Goal: Use online tool/utility: Utilize a website feature to perform a specific function

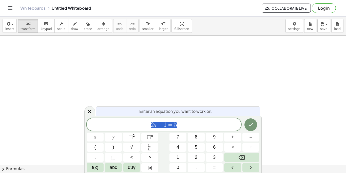
scroll to position [0, 0]
click at [150, 143] on button "Fraction" at bounding box center [149, 146] width 17 height 9
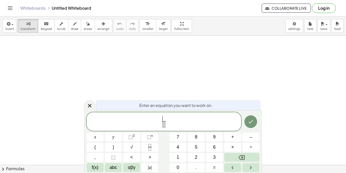
click at [159, 122] on span "​ ​" at bounding box center [164, 121] width 155 height 13
click at [167, 117] on span at bounding box center [166, 119] width 4 height 6
click at [168, 124] on span at bounding box center [166, 124] width 4 height 7
click at [173, 124] on span "− 1 3 ​ ​" at bounding box center [164, 121] width 155 height 13
click at [156, 145] on button "Fraction" at bounding box center [149, 146] width 17 height 9
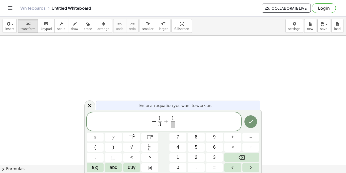
click at [174, 123] on span at bounding box center [173, 124] width 4 height 7
click at [180, 119] on span "− 1 3 ​ + 1 4 ​ ​" at bounding box center [164, 121] width 155 height 13
click at [154, 144] on button "Fraction" at bounding box center [149, 146] width 17 height 9
click at [179, 122] on span "2 3 ​ ​" at bounding box center [182, 122] width 6 height 12
click at [178, 123] on span "+" at bounding box center [174, 121] width 7 height 6
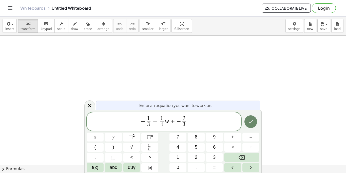
click at [254, 124] on button "Done" at bounding box center [251, 121] width 13 height 13
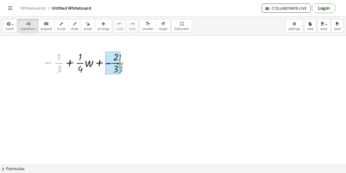
drag, startPoint x: 61, startPoint y: 64, endPoint x: 118, endPoint y: 65, distance: 56.8
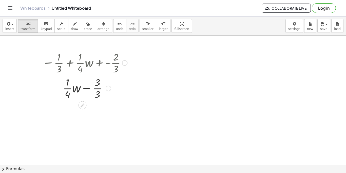
click at [85, 91] on div at bounding box center [85, 87] width 90 height 25
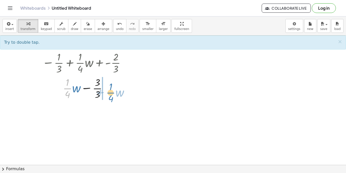
drag, startPoint x: 72, startPoint y: 90, endPoint x: 116, endPoint y: 94, distance: 44.8
click at [116, 94] on div at bounding box center [85, 87] width 90 height 25
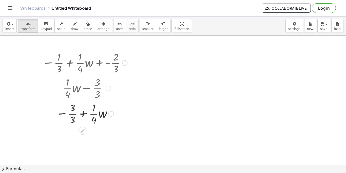
click at [84, 113] on div at bounding box center [85, 112] width 90 height 25
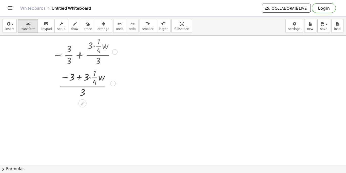
scroll to position [91, 0]
click at [88, 75] on div at bounding box center [85, 81] width 90 height 31
click at [90, 76] on div at bounding box center [85, 81] width 90 height 31
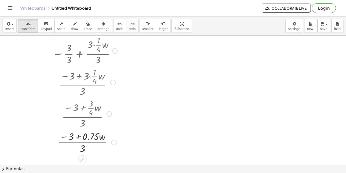
click at [87, 136] on div at bounding box center [85, 141] width 90 height 25
click at [79, 137] on div at bounding box center [85, 141] width 90 height 25
click at [80, 137] on div at bounding box center [85, 141] width 90 height 25
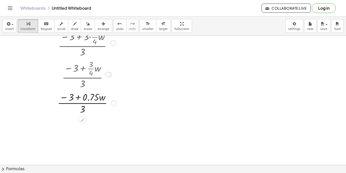
scroll to position [132, 0]
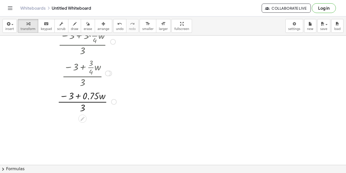
click at [81, 104] on div at bounding box center [85, 100] width 90 height 25
drag, startPoint x: 73, startPoint y: 98, endPoint x: 86, endPoint y: 110, distance: 18.1
click at [86, 110] on div at bounding box center [85, 100] width 90 height 25
drag, startPoint x: 68, startPoint y: 97, endPoint x: 59, endPoint y: 121, distance: 25.7
click at [59, 121] on div "− · 1 · 3 + · · 1 · 4 · w + - · 2 · 3 + · · 1 · 4 · w − · 3 · 3 − · 3 · 3 + · ·…" at bounding box center [173, 49] width 346 height 291
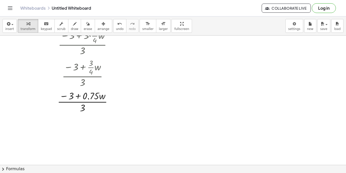
click at [153, 48] on div at bounding box center [173, 49] width 346 height 291
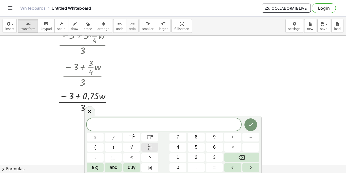
click at [154, 150] on button "Fraction" at bounding box center [149, 146] width 17 height 9
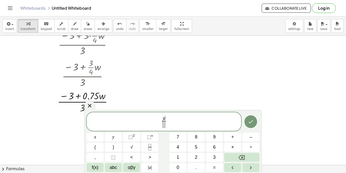
click at [166, 124] on span "y ​ ​" at bounding box center [164, 122] width 6 height 12
click at [172, 122] on span "y − 6 ​ ​" at bounding box center [164, 121] width 155 height 13
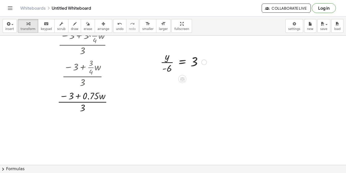
click at [170, 67] on div at bounding box center [183, 61] width 51 height 25
drag, startPoint x: 170, startPoint y: 67, endPoint x: 207, endPoint y: 58, distance: 38.2
click at [207, 58] on div at bounding box center [183, 61] width 51 height 25
click at [161, 87] on div at bounding box center [183, 86] width 83 height 25
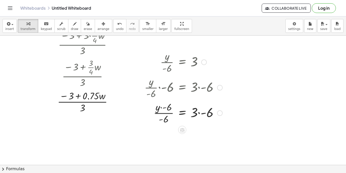
click at [163, 105] on div at bounding box center [183, 112] width 83 height 25
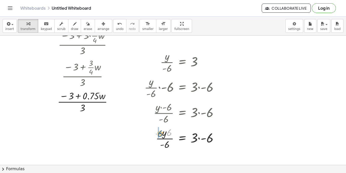
drag, startPoint x: 168, startPoint y: 135, endPoint x: 160, endPoint y: 137, distance: 7.8
click at [160, 137] on div at bounding box center [183, 137] width 83 height 25
click at [163, 133] on div at bounding box center [183, 137] width 83 height 25
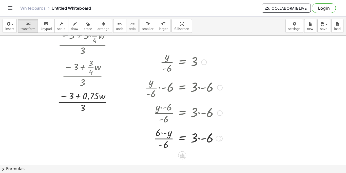
click at [163, 133] on div at bounding box center [183, 137] width 83 height 25
drag, startPoint x: 168, startPoint y: 133, endPoint x: 135, endPoint y: 135, distance: 32.5
drag, startPoint x: 158, startPoint y: 142, endPoint x: 169, endPoint y: 134, distance: 12.9
click at [169, 134] on div at bounding box center [183, 137] width 83 height 25
click at [168, 138] on div at bounding box center [183, 137] width 83 height 25
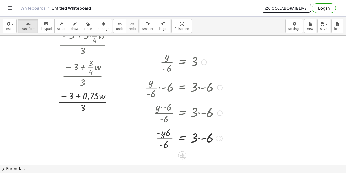
click at [168, 138] on div at bounding box center [183, 137] width 83 height 25
drag, startPoint x: 166, startPoint y: 143, endPoint x: 170, endPoint y: 129, distance: 13.8
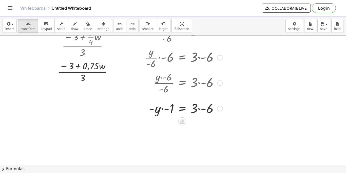
scroll to position [162, 0]
click at [116, 27] on span "undo" at bounding box center [120, 29] width 8 height 4
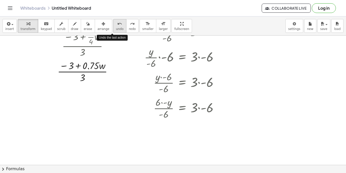
click at [116, 27] on span "undo" at bounding box center [120, 29] width 8 height 4
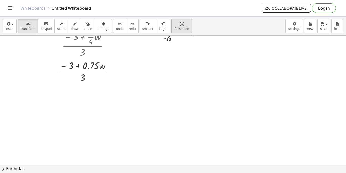
click at [174, 24] on div "button" at bounding box center [181, 24] width 15 height 6
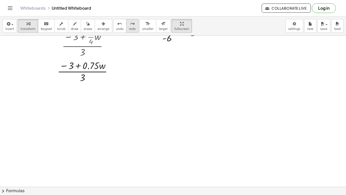
click at [130, 21] on icon "redo" at bounding box center [132, 24] width 5 height 6
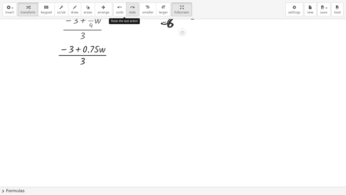
click at [130, 9] on icon "redo" at bounding box center [132, 7] width 5 height 6
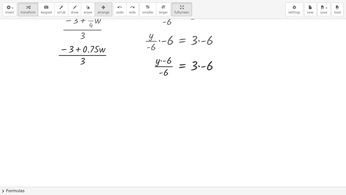
click at [102, 11] on span "arrange" at bounding box center [104, 13] width 12 height 4
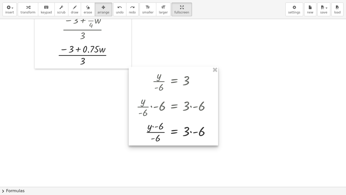
drag, startPoint x: 185, startPoint y: 75, endPoint x: 176, endPoint y: 141, distance: 67.0
click at [176, 141] on div at bounding box center [173, 106] width 89 height 79
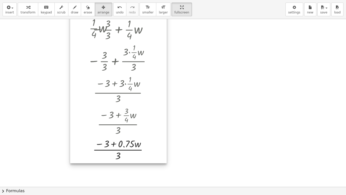
drag, startPoint x: 124, startPoint y: 55, endPoint x: 160, endPoint y: 149, distance: 101.0
click at [160, 149] on div at bounding box center [118, 64] width 97 height 198
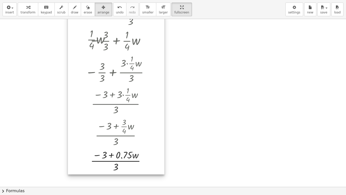
drag, startPoint x: 163, startPoint y: 89, endPoint x: 157, endPoint y: 110, distance: 22.0
click at [157, 110] on div at bounding box center [116, 75] width 97 height 198
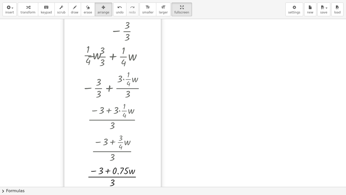
drag, startPoint x: 150, startPoint y: 108, endPoint x: 146, endPoint y: 157, distance: 49.0
click at [146, 157] on div at bounding box center [112, 90] width 97 height 198
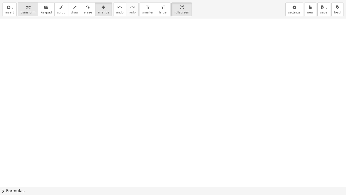
click at [30, 8] on div "button" at bounding box center [28, 7] width 15 height 6
click at [18, 51] on div at bounding box center [173, 50] width 346 height 387
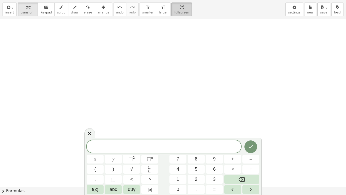
click at [174, 6] on div "button" at bounding box center [181, 7] width 15 height 6
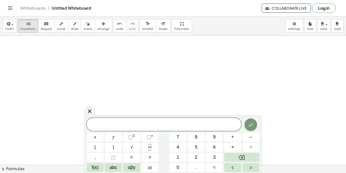
click at [166, 123] on span at bounding box center [164, 125] width 155 height 8
click at [151, 125] on span "−" at bounding box center [154, 125] width 7 height 6
click at [186, 123] on span "0 . 4 n ​ − 1 8 = 3 n −" at bounding box center [164, 124] width 155 height 7
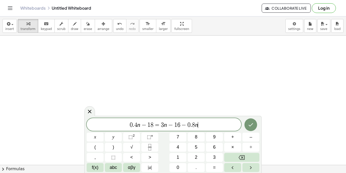
scroll to position [5, 0]
click at [248, 121] on icon "Done" at bounding box center [251, 124] width 6 height 6
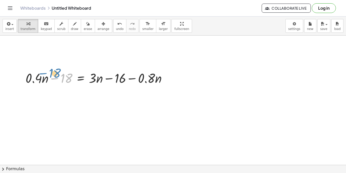
drag, startPoint x: 60, startPoint y: 78, endPoint x: 52, endPoint y: 76, distance: 8.7
click at [52, 76] on div at bounding box center [98, 77] width 150 height 17
click at [89, 82] on div at bounding box center [98, 77] width 150 height 17
click at [63, 98] on div "+ · 0.4 · n − 18 = + · 3 · n − 16 − · 0.8 · n" at bounding box center [173, 67] width 346 height 387
click at [63, 98] on div at bounding box center [173, 67] width 346 height 387
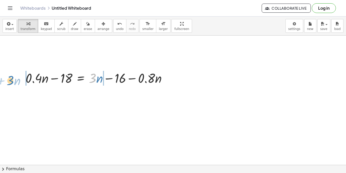
drag, startPoint x: 94, startPoint y: 77, endPoint x: 12, endPoint y: 79, distance: 82.4
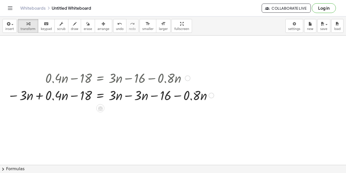
click at [38, 94] on div at bounding box center [110, 94] width 211 height 17
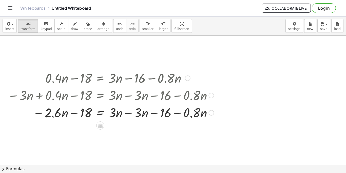
click at [151, 115] on div at bounding box center [110, 111] width 211 height 17
click at [132, 113] on div at bounding box center [110, 111] width 211 height 17
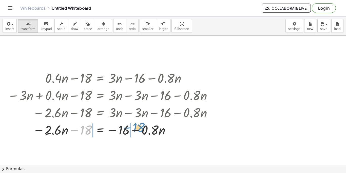
drag, startPoint x: 88, startPoint y: 130, endPoint x: 142, endPoint y: 128, distance: 54.0
click at [142, 128] on div at bounding box center [110, 129] width 211 height 17
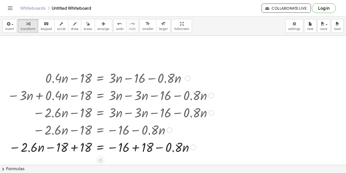
click at [76, 149] on div at bounding box center [110, 146] width 211 height 17
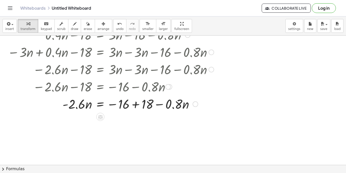
scroll to position [213, 0]
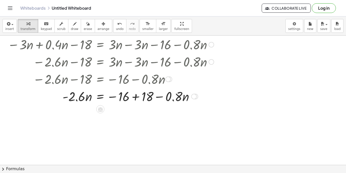
click at [134, 98] on div at bounding box center [110, 95] width 211 height 17
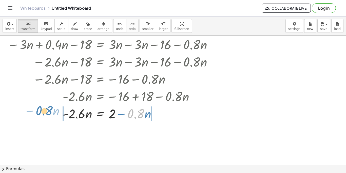
drag, startPoint x: 139, startPoint y: 110, endPoint x: 48, endPoint y: 108, distance: 91.0
click at [48, 108] on div at bounding box center [110, 112] width 211 height 17
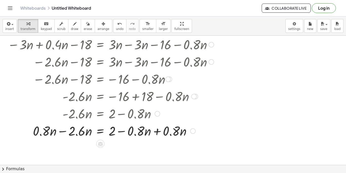
click at [162, 135] on div at bounding box center [110, 130] width 211 height 17
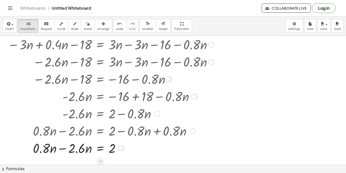
click at [40, 146] on div at bounding box center [110, 147] width 211 height 17
click at [61, 152] on div at bounding box center [110, 147] width 211 height 17
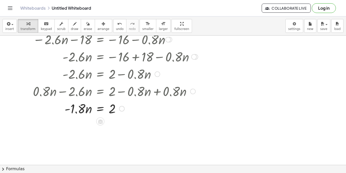
scroll to position [253, 0]
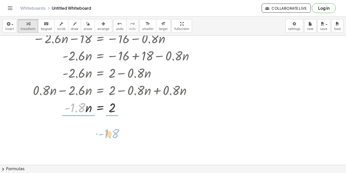
drag, startPoint x: 72, startPoint y: 111, endPoint x: 109, endPoint y: 138, distance: 45.0
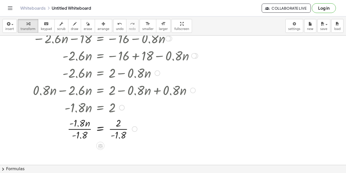
click at [79, 128] on div at bounding box center [110, 128] width 211 height 25
click at [119, 132] on div at bounding box center [110, 128] width 211 height 25
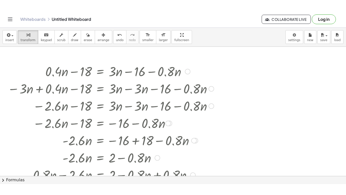
scroll to position [152, 0]
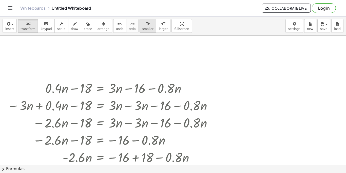
click at [145, 24] on icon "format_size" at bounding box center [147, 24] width 5 height 6
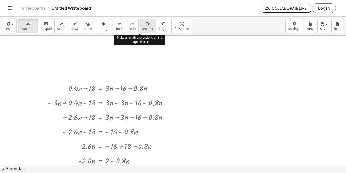
click at [145, 24] on icon "format_size" at bounding box center [147, 24] width 5 height 6
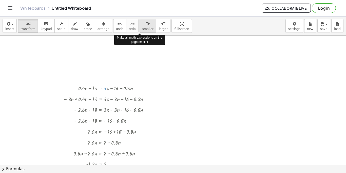
click at [145, 24] on icon "format_size" at bounding box center [147, 24] width 5 height 6
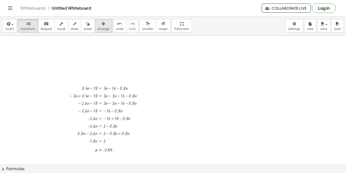
click at [98, 28] on span "arrange" at bounding box center [104, 29] width 12 height 4
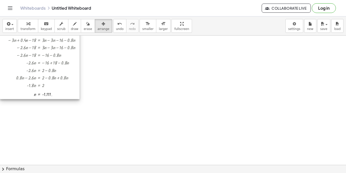
drag, startPoint x: 105, startPoint y: 122, endPoint x: 39, endPoint y: 67, distance: 85.6
click at [39, 67] on div at bounding box center [40, 63] width 80 height 72
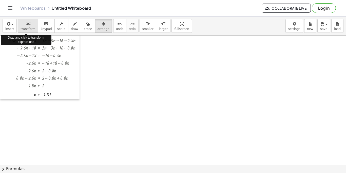
click at [28, 28] on span "transform" at bounding box center [28, 29] width 15 height 4
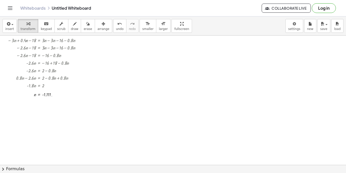
click at [115, 41] on div at bounding box center [173, 77] width 346 height 387
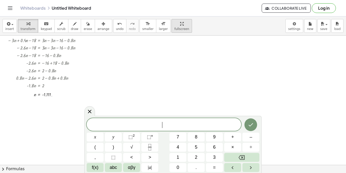
click at [175, 26] on div "button" at bounding box center [181, 24] width 15 height 6
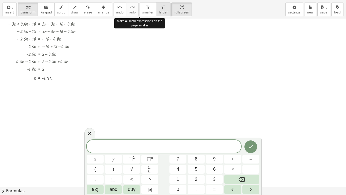
click at [156, 9] on button "format_size larger" at bounding box center [163, 10] width 14 height 14
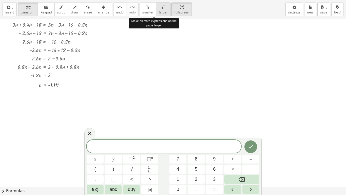
click at [156, 9] on button "format_size larger" at bounding box center [163, 10] width 14 height 14
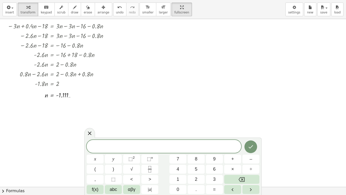
click at [143, 143] on span at bounding box center [164, 147] width 155 height 8
click at [249, 145] on icon "Done" at bounding box center [251, 146] width 6 height 6
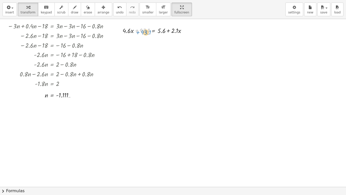
click at [146, 31] on div at bounding box center [156, 30] width 72 height 10
drag, startPoint x: 163, startPoint y: 32, endPoint x: 152, endPoint y: 31, distance: 11.2
click at [152, 31] on div at bounding box center [156, 30] width 72 height 10
click at [116, 11] on span "undo" at bounding box center [120, 13] width 8 height 4
drag, startPoint x: 143, startPoint y: 31, endPoint x: 165, endPoint y: 33, distance: 21.9
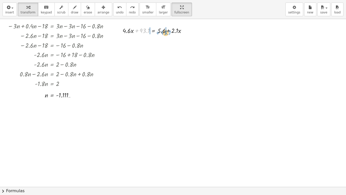
click at [165, 33] on div at bounding box center [156, 30] width 72 height 10
click at [136, 31] on div at bounding box center [156, 30] width 104 height 10
click at [170, 39] on div at bounding box center [156, 40] width 104 height 10
drag, startPoint x: 182, startPoint y: 42, endPoint x: 129, endPoint y: 40, distance: 53.3
click at [129, 40] on div at bounding box center [156, 40] width 104 height 10
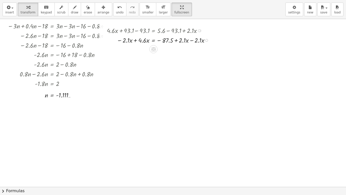
click at [136, 44] on div at bounding box center [159, 40] width 111 height 10
click at [194, 42] on div at bounding box center [160, 40] width 112 height 10
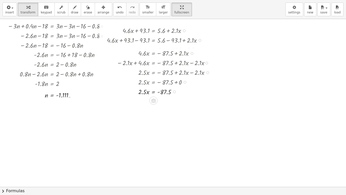
drag, startPoint x: 174, startPoint y: 39, endPoint x: 187, endPoint y: 123, distance: 84.9
click at [187, 123] on div "+ · 0.4 · n − 18 = + · 3 · n − 16 − · 0.8 · n − · 3 · n + · 0.4 · n − 18 = + · …" at bounding box center [173, 60] width 346 height 387
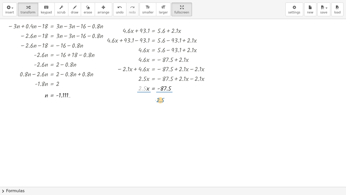
drag, startPoint x: 145, startPoint y: 89, endPoint x: 163, endPoint y: 100, distance: 21.7
click at [143, 92] on div at bounding box center [160, 87] width 112 height 13
click at [165, 87] on div at bounding box center [160, 87] width 112 height 13
click at [225, 30] on div at bounding box center [173, 60] width 346 height 387
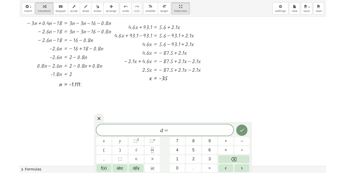
scroll to position [5, 0]
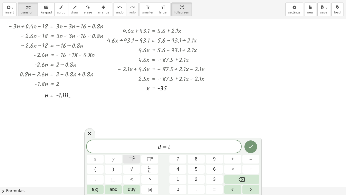
click at [129, 156] on span "⬚" at bounding box center [130, 158] width 4 height 5
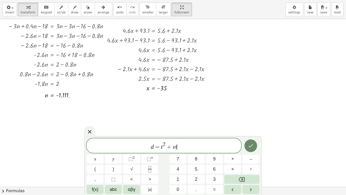
click at [255, 144] on button "Done" at bounding box center [251, 145] width 13 height 13
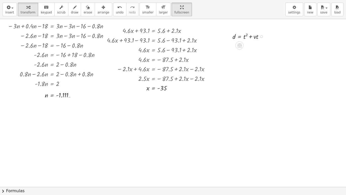
click at [245, 39] on div at bounding box center [250, 36] width 40 height 10
click at [245, 38] on div at bounding box center [250, 36] width 40 height 10
drag, startPoint x: 244, startPoint y: 38, endPoint x: 259, endPoint y: 39, distance: 15.3
click at [259, 39] on div at bounding box center [250, 36] width 40 height 10
click at [117, 7] on button "undo undo" at bounding box center [119, 10] width 13 height 14
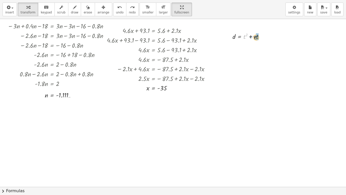
drag, startPoint x: 245, startPoint y: 37, endPoint x: 257, endPoint y: 38, distance: 11.7
click at [253, 45] on div at bounding box center [252, 45] width 44 height 10
click at [174, 6] on div "button" at bounding box center [181, 7] width 15 height 6
